Goal: Book appointment/travel/reservation

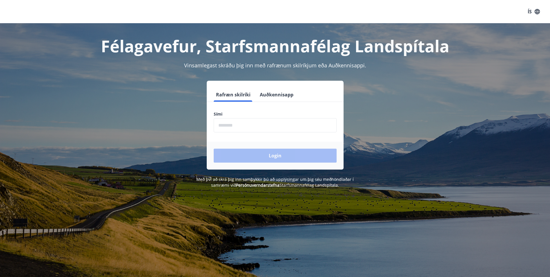
click at [224, 125] on input "phone" at bounding box center [275, 125] width 123 height 14
type input "********"
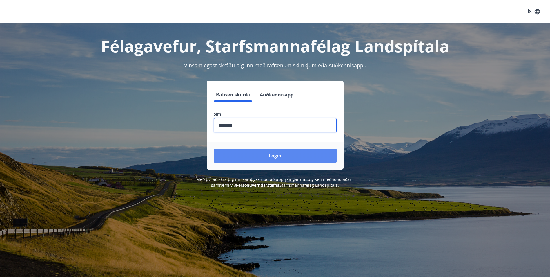
click at [250, 155] on button "Login" at bounding box center [275, 155] width 123 height 14
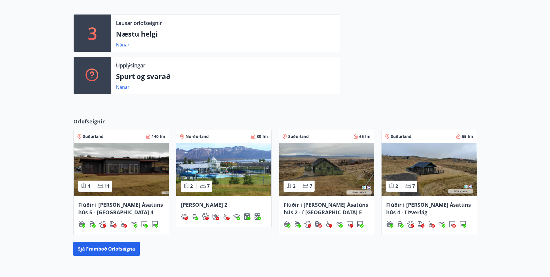
scroll to position [116, 0]
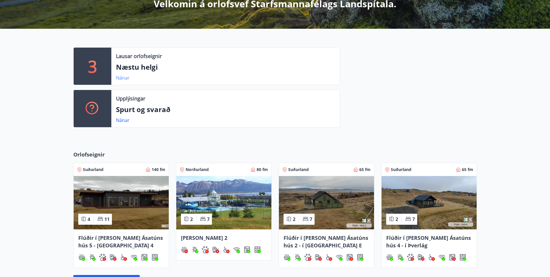
click at [119, 77] on link "Nánar" at bounding box center [123, 78] width 14 height 6
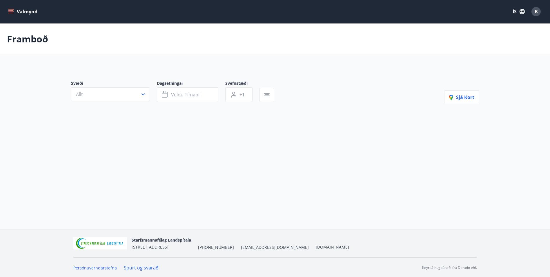
type input "*"
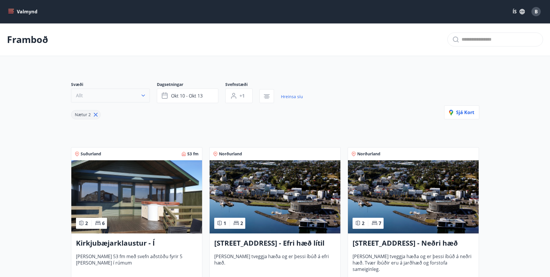
click at [142, 94] on icon "button" at bounding box center [143, 96] width 6 height 6
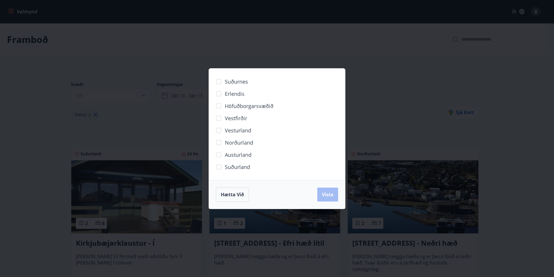
click at [383, 125] on div "Suðurnes Erlendis Höfuðborgarsvæðið [GEOGRAPHIC_DATA] [GEOGRAPHIC_DATA] [GEOGRA…" at bounding box center [277, 138] width 554 height 277
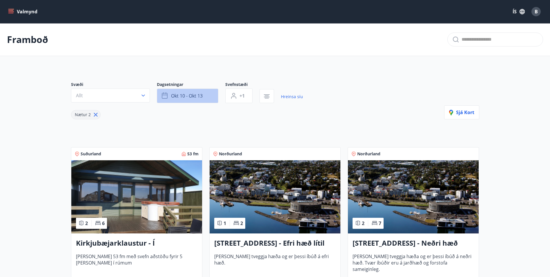
click at [177, 89] on button "okt 10 - okt 13" at bounding box center [187, 95] width 61 height 15
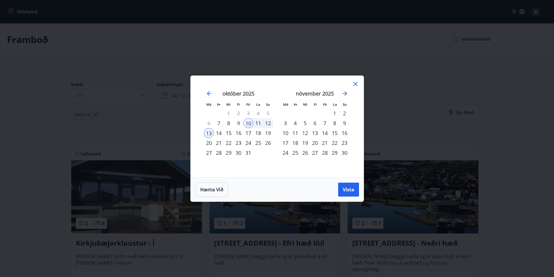
click at [251, 125] on div "10" at bounding box center [249, 123] width 10 height 10
click at [249, 152] on div "31" at bounding box center [249, 153] width 10 height 10
click at [345, 112] on div "2" at bounding box center [345, 113] width 10 height 10
click at [349, 190] on span "Vista" at bounding box center [349, 189] width 12 height 6
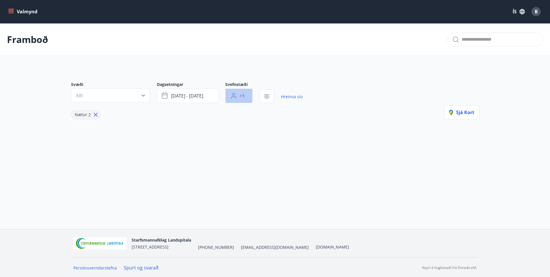
click at [238, 93] on button "+1" at bounding box center [238, 95] width 27 height 15
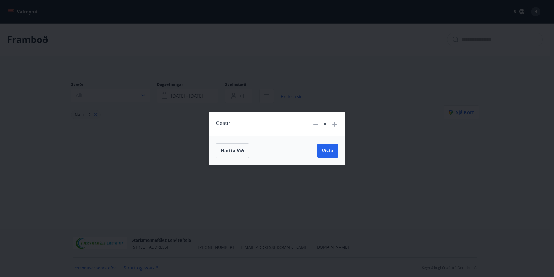
click at [334, 125] on icon at bounding box center [334, 124] width 7 height 7
type input "*"
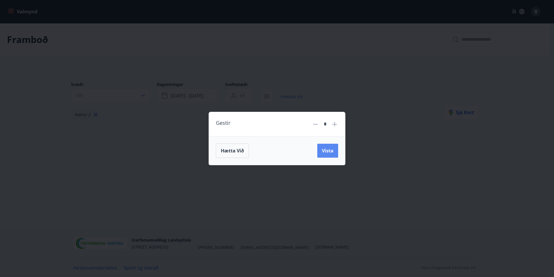
click at [326, 151] on span "Vista" at bounding box center [328, 150] width 12 height 6
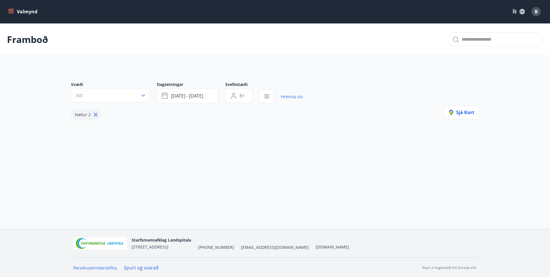
click at [225, 88] on button "5+" at bounding box center [238, 95] width 27 height 15
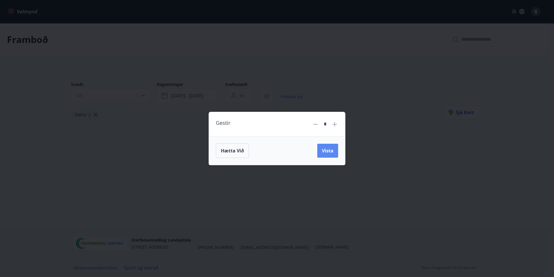
click at [335, 152] on button "Vista" at bounding box center [328, 151] width 21 height 14
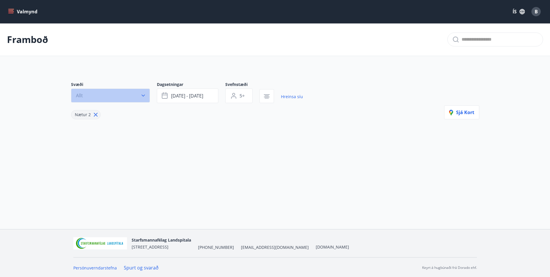
click at [123, 97] on button "Allt" at bounding box center [110, 95] width 79 height 14
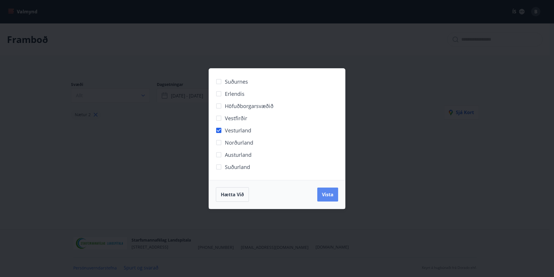
click at [329, 198] on button "Vista" at bounding box center [328, 194] width 21 height 14
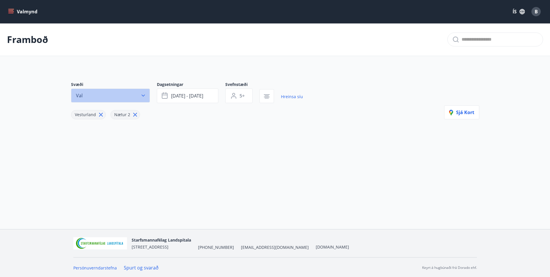
click at [143, 94] on icon "button" at bounding box center [143, 96] width 6 height 6
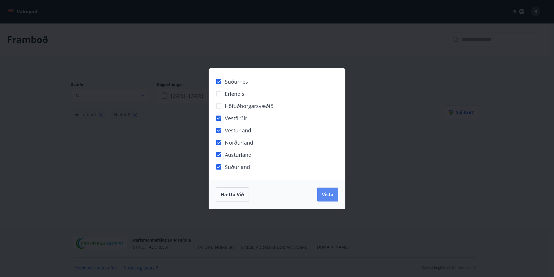
click at [318, 194] on div "Hætta við Vista" at bounding box center [277, 194] width 122 height 15
click at [319, 194] on button "Vista" at bounding box center [328, 194] width 21 height 14
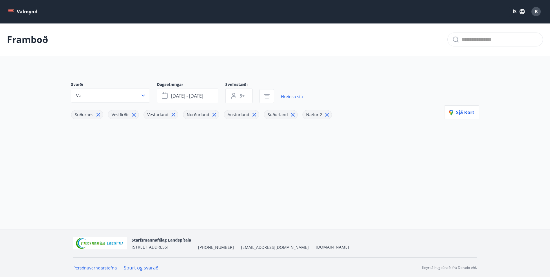
click at [10, 12] on icon "menu" at bounding box center [11, 11] width 6 height 1
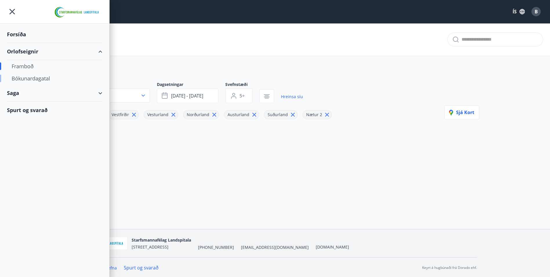
click at [30, 78] on div "Bókunardagatal" at bounding box center [55, 78] width 86 height 12
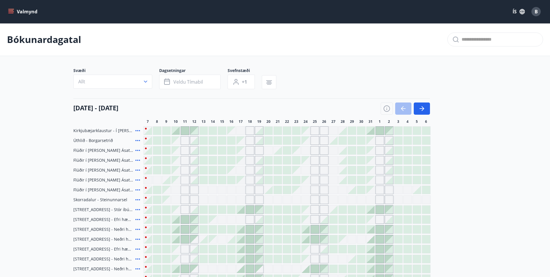
click at [373, 162] on div "Gráir dagar eru ekki bókanlegir" at bounding box center [371, 160] width 8 height 8
click at [379, 162] on div "Gráir dagar eru ekki bókanlegir" at bounding box center [380, 160] width 9 height 9
click at [405, 157] on div at bounding box center [408, 160] width 8 height 8
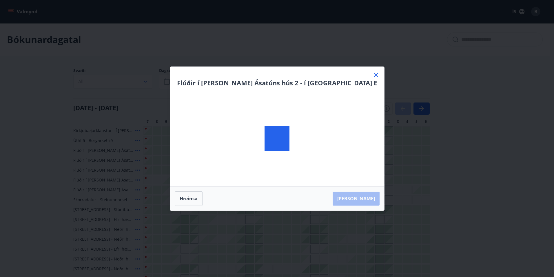
click at [418, 161] on body "Valmynd ÍS B Bókunardagatal Svæði Allt Dagsetningar Veldu tímabil Svefnstæði +1…" at bounding box center [277, 177] width 554 height 354
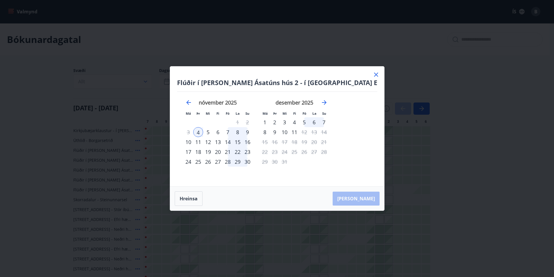
click at [373, 75] on icon at bounding box center [376, 74] width 7 height 7
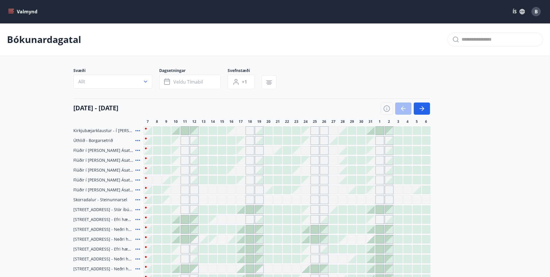
click at [355, 75] on div "Svæði Allt Dagsetningar Veldu tímabil Svefnstæði +1" at bounding box center [275, 80] width 404 height 24
click at [309, 161] on div "Gráir dagar eru ekki bókanlegir" at bounding box center [306, 160] width 8 height 8
click at [272, 161] on div at bounding box center [268, 160] width 8 height 8
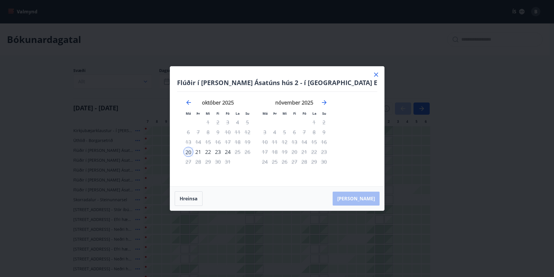
click at [373, 74] on icon at bounding box center [376, 74] width 7 height 7
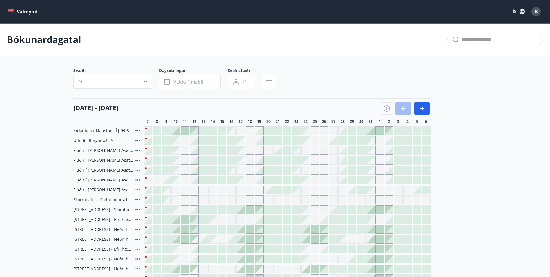
click at [355, 74] on div "Svæði Allt Dagsetningar Veldu tímabil Svefnstæði +1" at bounding box center [275, 80] width 404 height 24
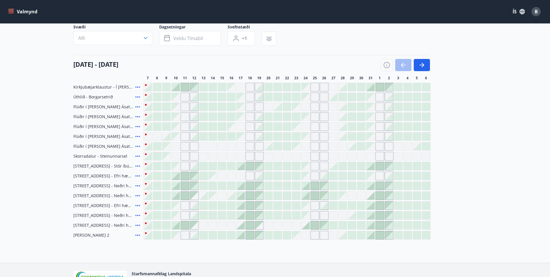
scroll to position [58, 0]
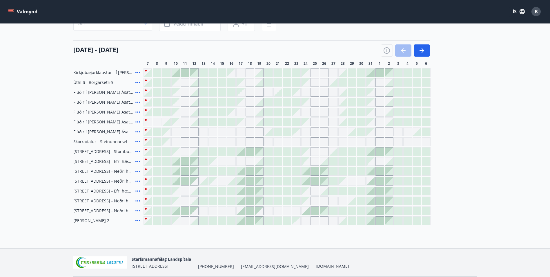
click at [209, 139] on div "Gráir dagar eru ekki bókanlegir" at bounding box center [213, 141] width 9 height 9
click at [421, 53] on icon "button" at bounding box center [421, 50] width 7 height 7
